Goal: Browse casually

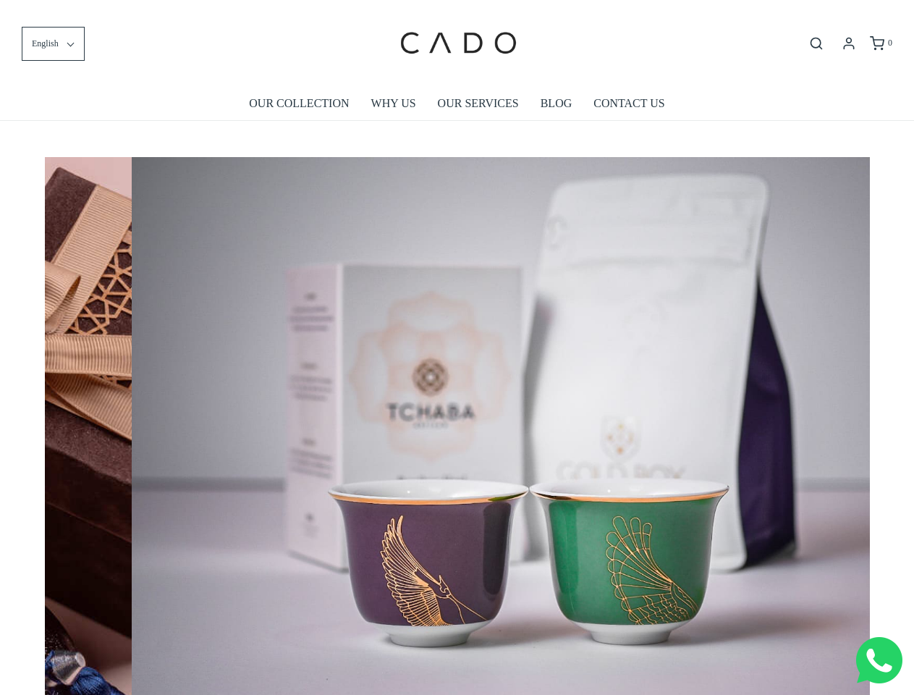
scroll to position [0, 6598]
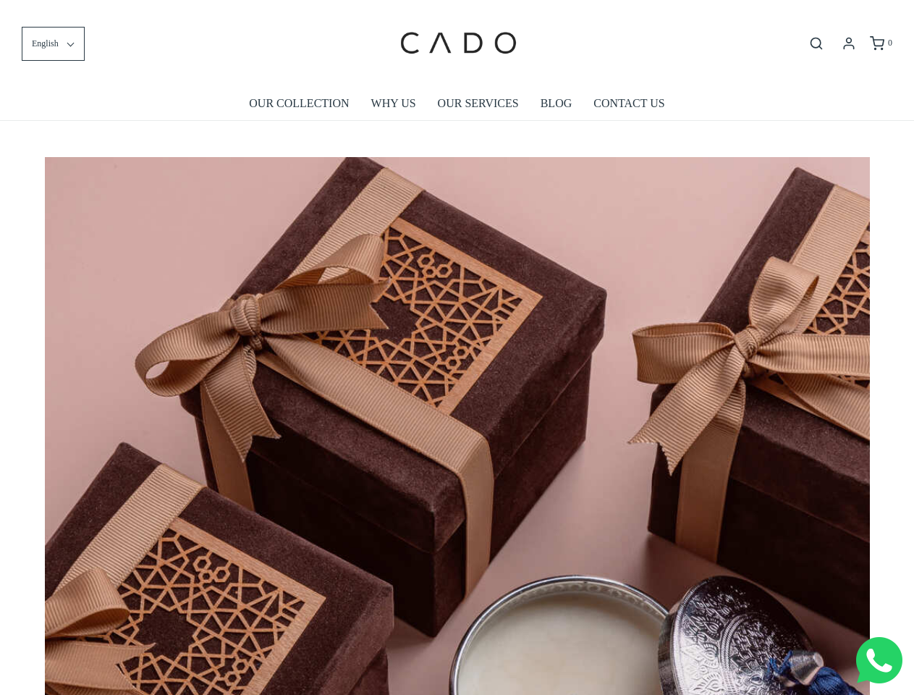
click at [456, 347] on img at bounding box center [457, 706] width 825 height 1098
click at [53, 43] on span "English" at bounding box center [45, 44] width 27 height 14
click at [816, 43] on icon "Open search bar" at bounding box center [815, 43] width 17 height 14
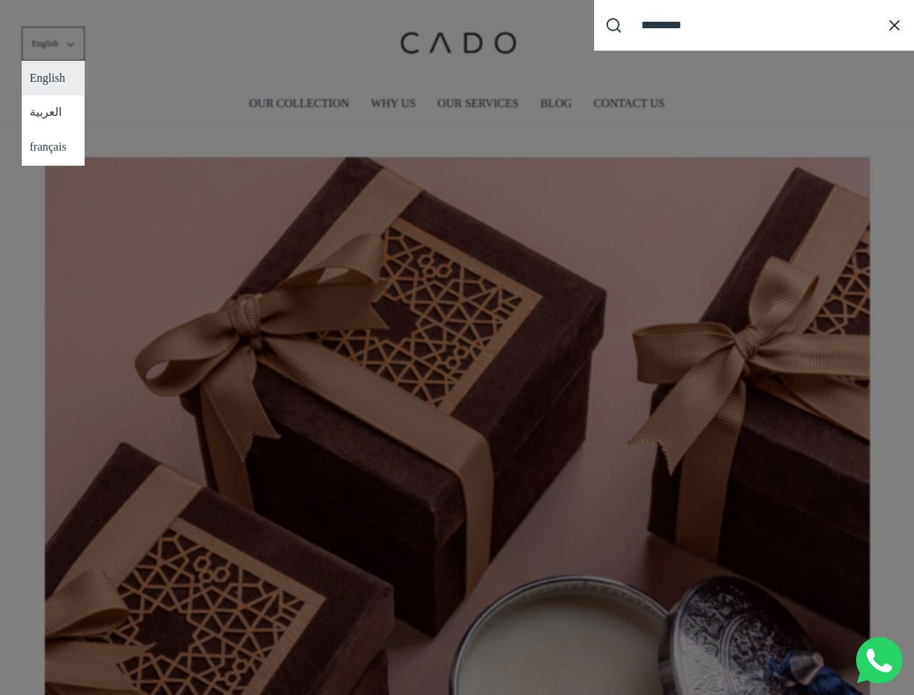
click at [457, 420] on div "Search our site cadogifting Loading..." at bounding box center [457, 347] width 914 height 695
